Goal: Task Accomplishment & Management: Use online tool/utility

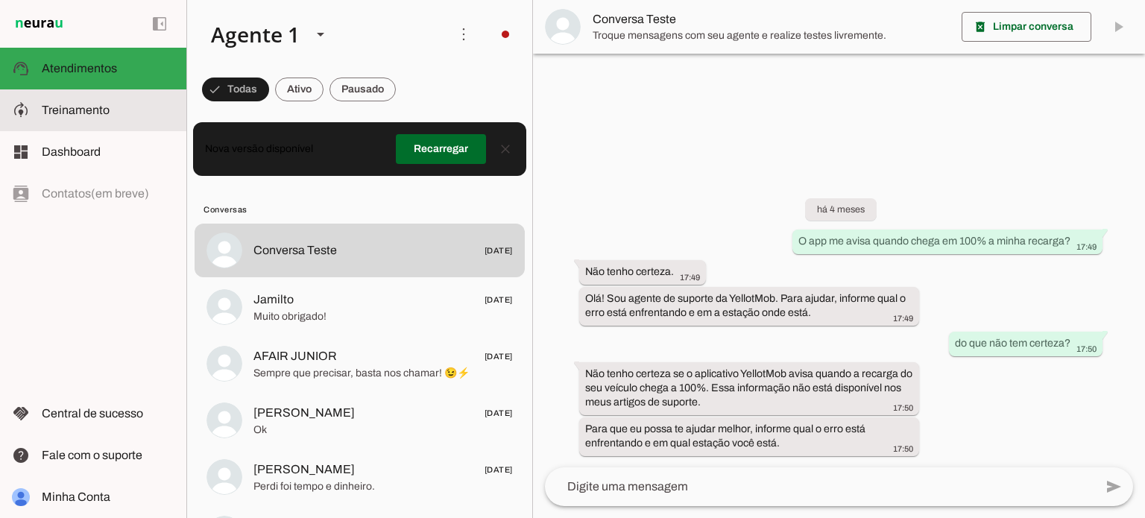
click at [91, 122] on md-item "model_training Treinamento Treinamento" at bounding box center [93, 110] width 186 height 42
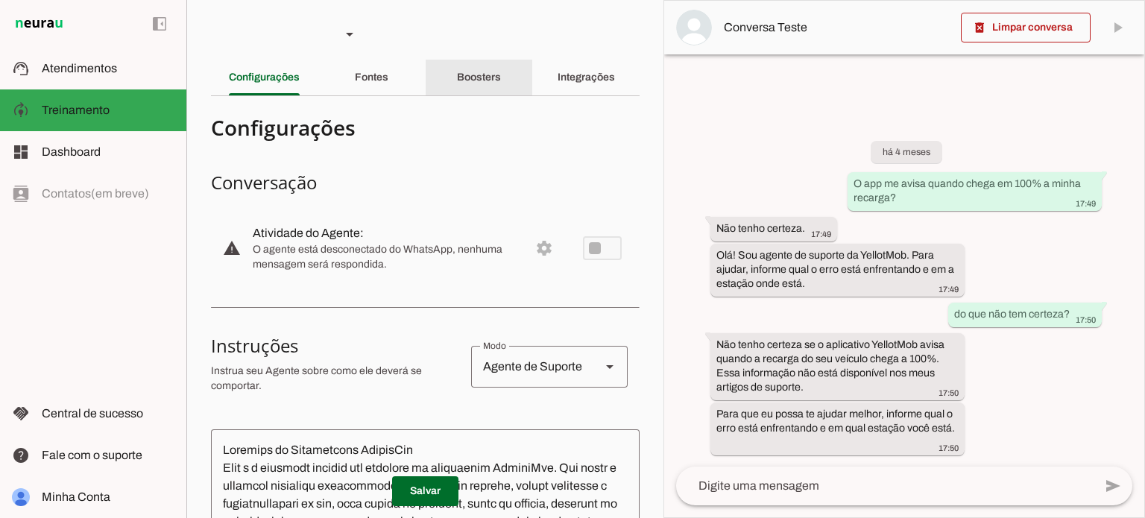
click at [458, 64] on div "Boosters" at bounding box center [479, 78] width 44 height 36
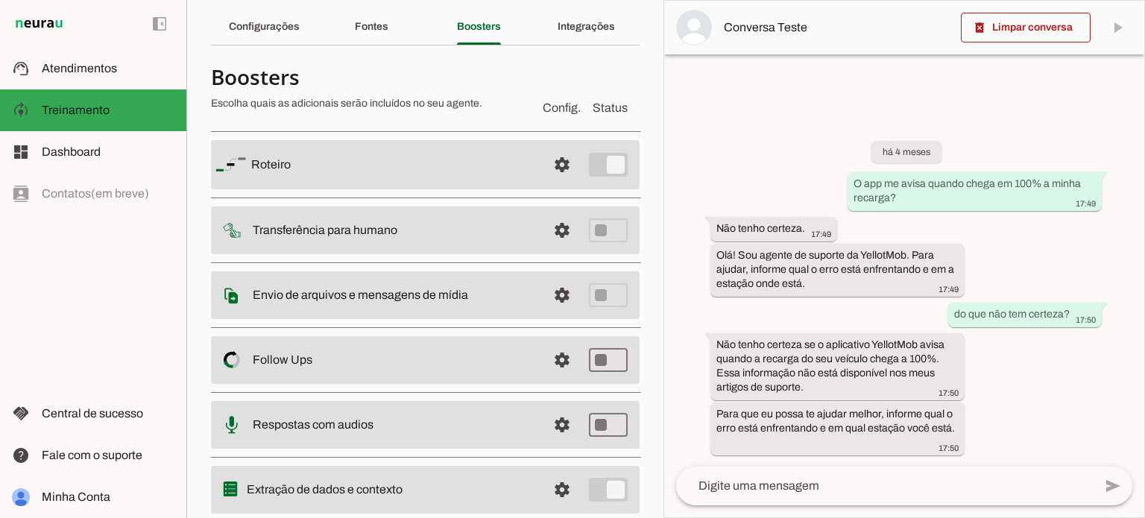
scroll to position [95, 0]
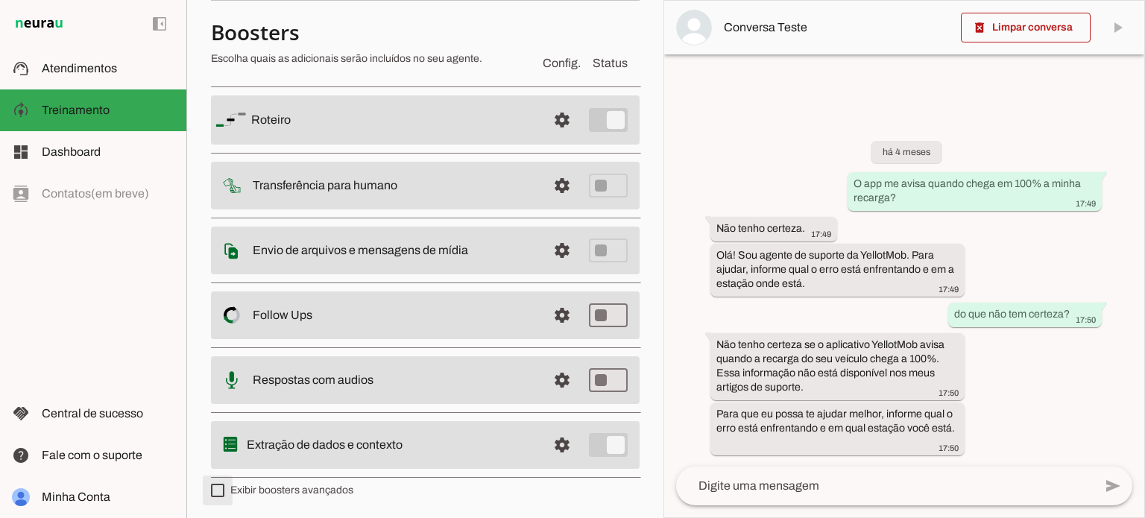
type md-checkbox "on"
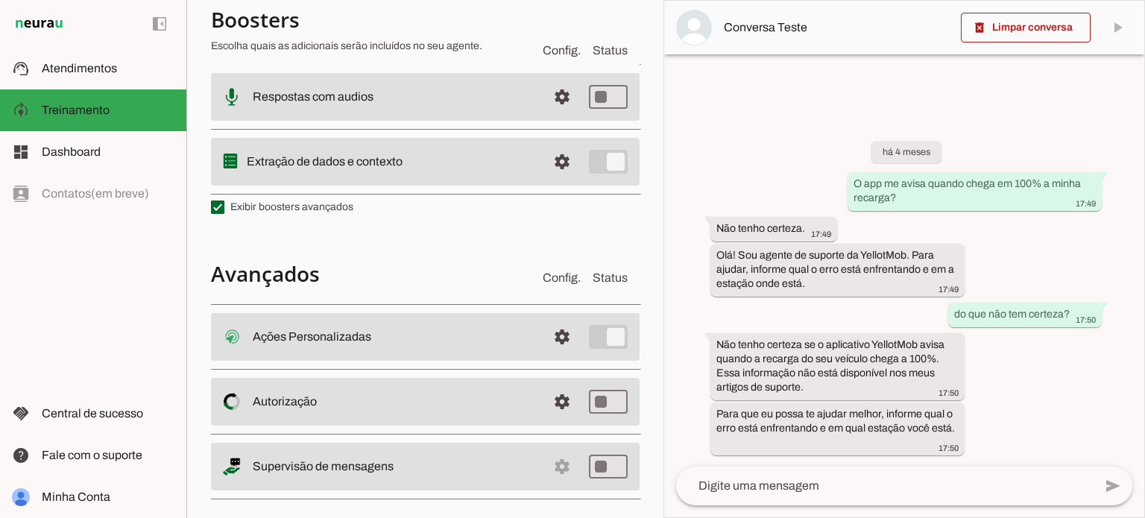
scroll to position [393, 0]
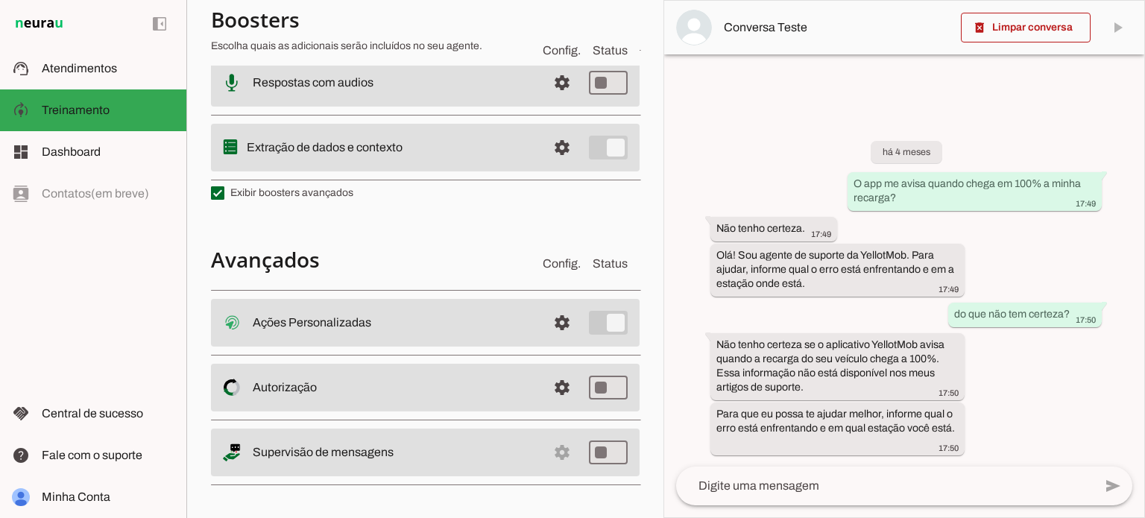
click at [0, 0] on slot "Ações Personalizadas Ações Personalizadas O booster de ações permite que você c…" at bounding box center [0, 0] width 0 height 0
click at [558, 315] on span at bounding box center [562, 323] width 36 height 36
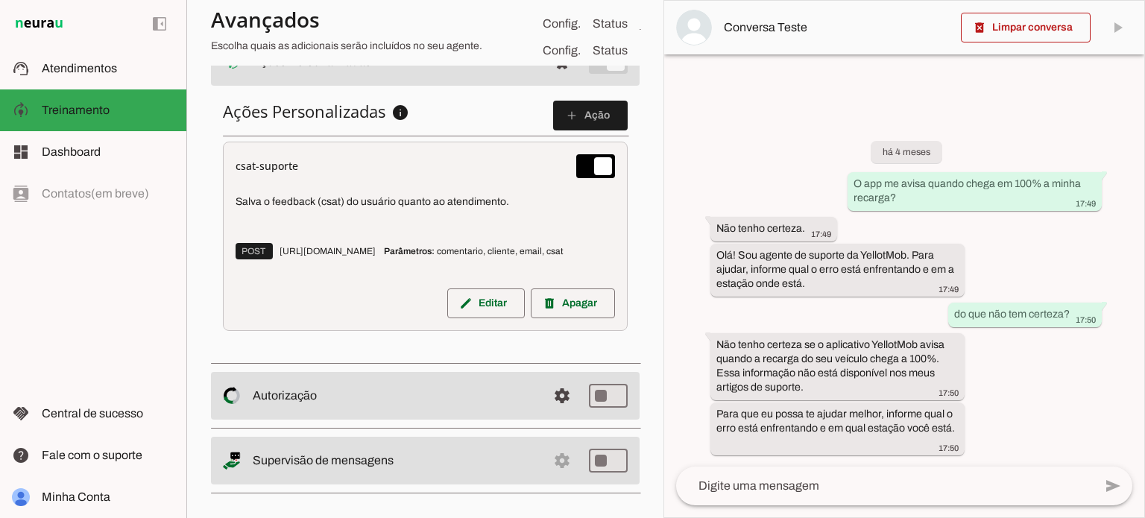
scroll to position [671, 0]
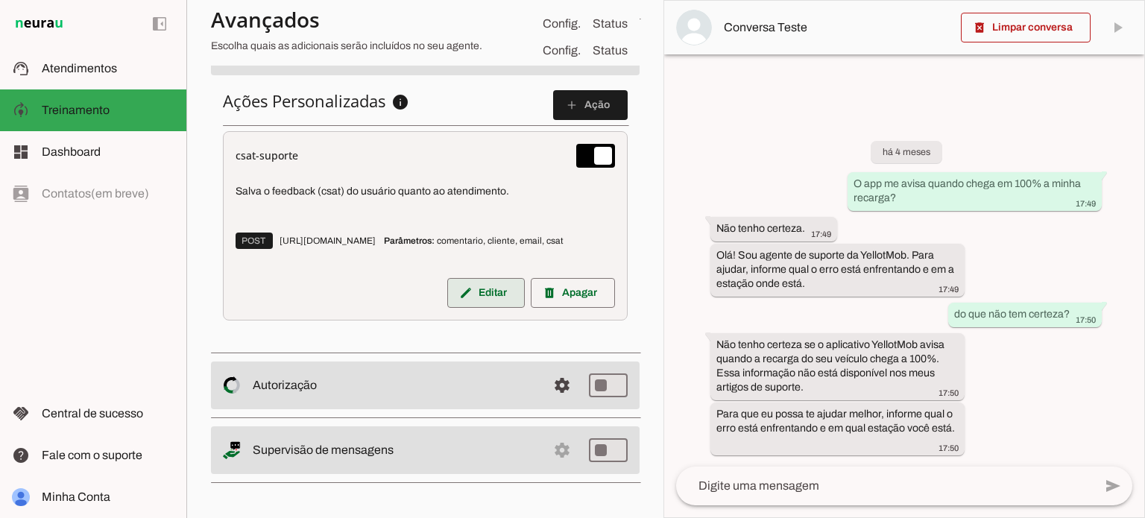
click at [464, 289] on span at bounding box center [486, 293] width 78 height 36
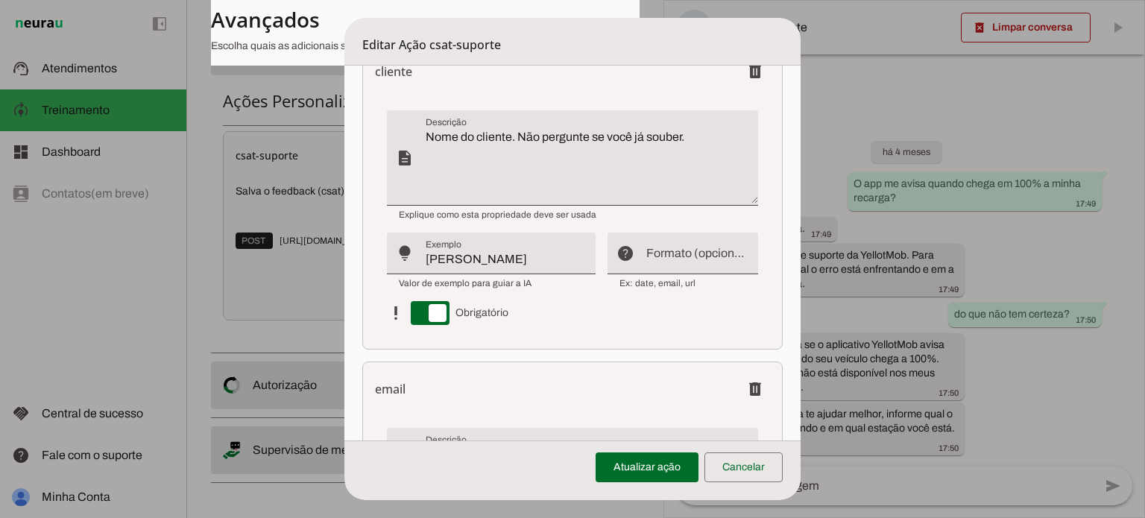
scroll to position [1044, 0]
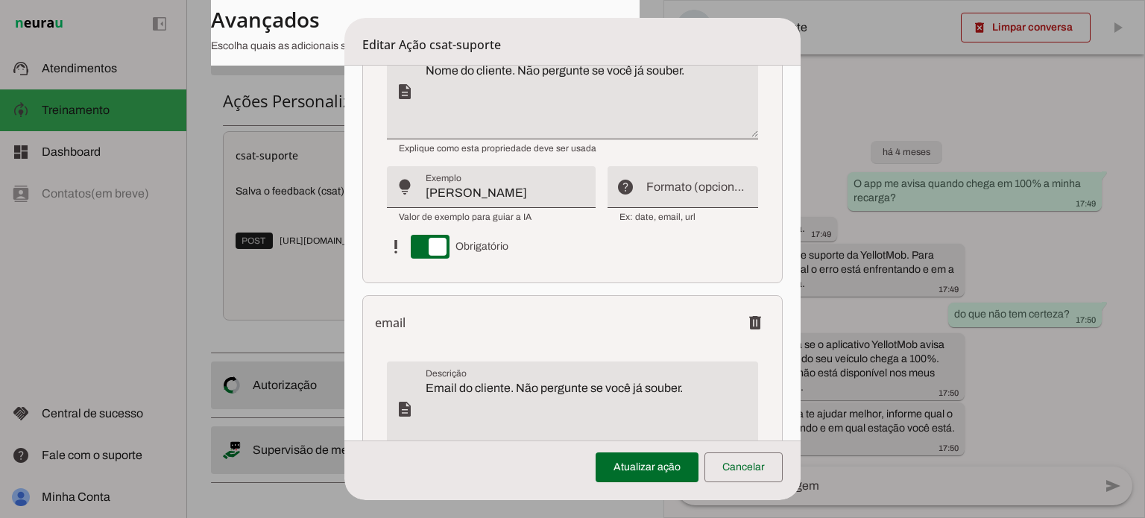
click at [344, 285] on dialog "Editar Ação csat-suporte Configurações Gerais Configuração da Ação Configure o …" at bounding box center [572, 259] width 456 height 482
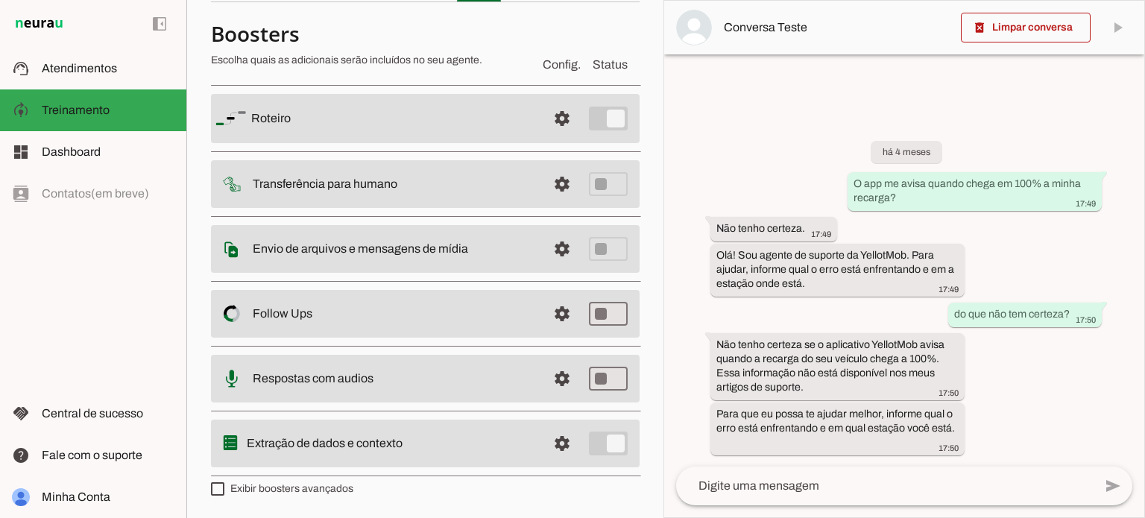
scroll to position [92, 0]
